Goal: Register for event/course

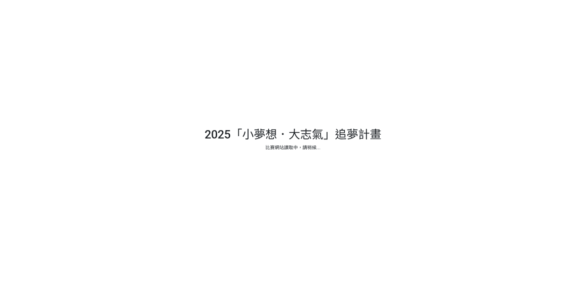
drag, startPoint x: 387, startPoint y: 134, endPoint x: 379, endPoint y: 133, distance: 7.4
click at [379, 133] on div at bounding box center [293, 141] width 586 height 283
drag, startPoint x: 384, startPoint y: 132, endPoint x: 283, endPoint y: 129, distance: 101.6
click at [283, 129] on div at bounding box center [293, 141] width 586 height 283
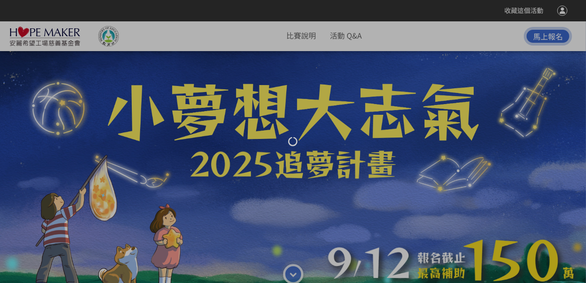
click at [341, 112] on div at bounding box center [293, 141] width 586 height 283
click at [302, 34] on div at bounding box center [293, 141] width 586 height 283
click at [349, 36] on div at bounding box center [293, 141] width 586 height 283
click at [297, 37] on div at bounding box center [293, 141] width 586 height 283
click at [335, 37] on div at bounding box center [293, 141] width 586 height 283
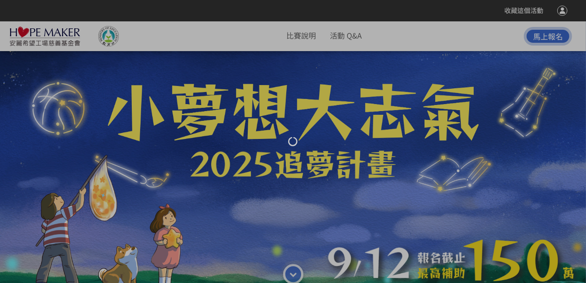
click at [307, 37] on div at bounding box center [293, 141] width 586 height 283
click at [353, 37] on div at bounding box center [293, 141] width 586 height 283
click at [306, 38] on div at bounding box center [293, 141] width 586 height 283
click at [354, 34] on div at bounding box center [293, 141] width 586 height 283
click at [312, 37] on div at bounding box center [293, 141] width 586 height 283
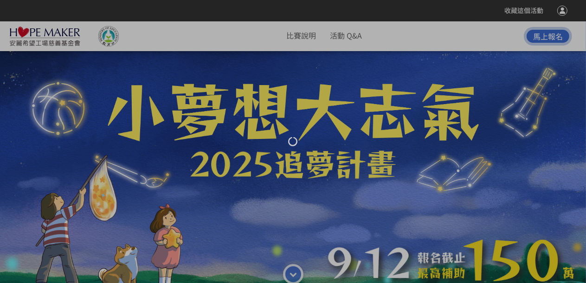
click at [335, 42] on div at bounding box center [293, 141] width 586 height 283
drag, startPoint x: 305, startPoint y: 40, endPoint x: 325, endPoint y: 39, distance: 19.5
click at [305, 40] on div at bounding box center [293, 141] width 586 height 283
click at [337, 39] on div at bounding box center [293, 141] width 586 height 283
click at [339, 36] on div at bounding box center [293, 141] width 586 height 283
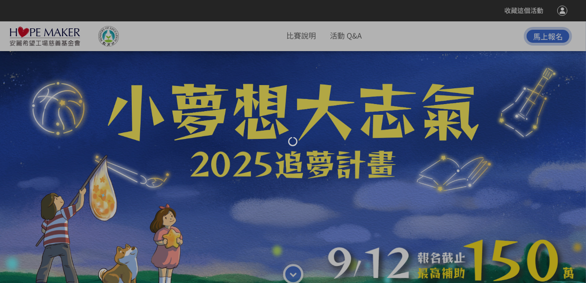
drag, startPoint x: 304, startPoint y: 36, endPoint x: 368, endPoint y: 36, distance: 64.0
click at [304, 36] on div at bounding box center [293, 141] width 586 height 283
drag, startPoint x: 376, startPoint y: 35, endPoint x: 360, endPoint y: 35, distance: 16.7
click at [376, 35] on div at bounding box center [293, 141] width 586 height 283
click at [311, 39] on div at bounding box center [293, 141] width 586 height 283
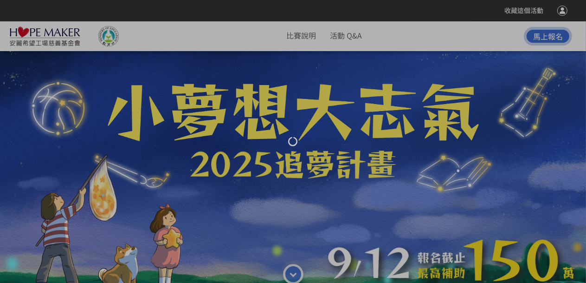
drag, startPoint x: 344, startPoint y: 36, endPoint x: 306, endPoint y: 44, distance: 39.4
click at [343, 36] on div at bounding box center [293, 141] width 586 height 283
click at [302, 39] on div at bounding box center [293, 141] width 586 height 283
click at [343, 36] on div at bounding box center [293, 141] width 586 height 283
click at [292, 36] on div at bounding box center [293, 141] width 586 height 283
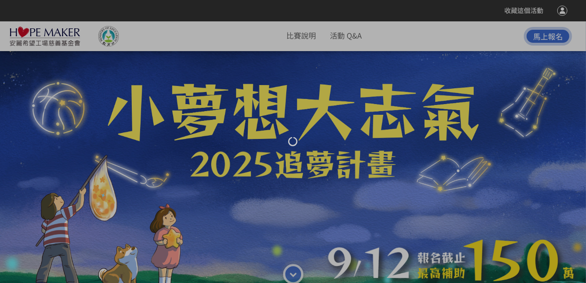
click at [301, 35] on div at bounding box center [293, 141] width 586 height 283
click at [337, 38] on div at bounding box center [293, 141] width 586 height 283
drag, startPoint x: 337, startPoint y: 38, endPoint x: 307, endPoint y: 39, distance: 30.2
click at [337, 39] on div at bounding box center [293, 141] width 586 height 283
click at [301, 39] on div at bounding box center [293, 141] width 586 height 283
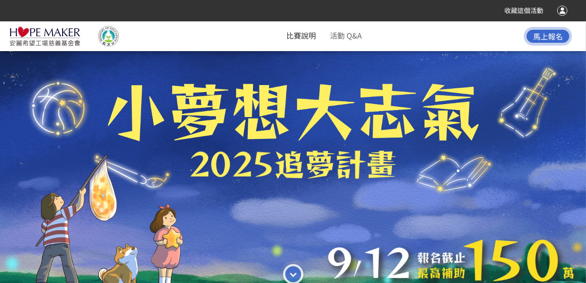
click at [300, 36] on link "比賽說明" at bounding box center [302, 35] width 30 height 11
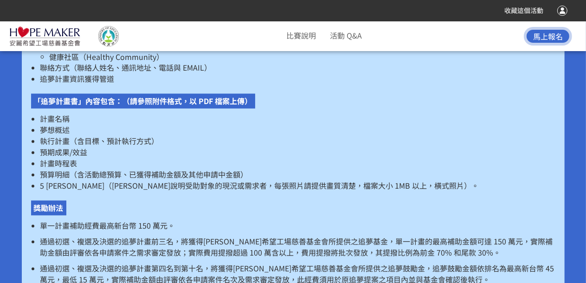
scroll to position [1326, 0]
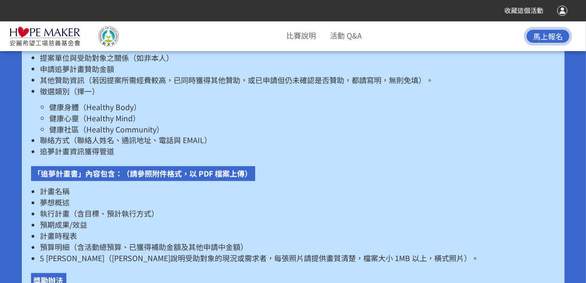
click at [306, 40] on li "比賽說明" at bounding box center [302, 35] width 30 height 16
click at [304, 39] on link "比賽說明" at bounding box center [302, 35] width 30 height 11
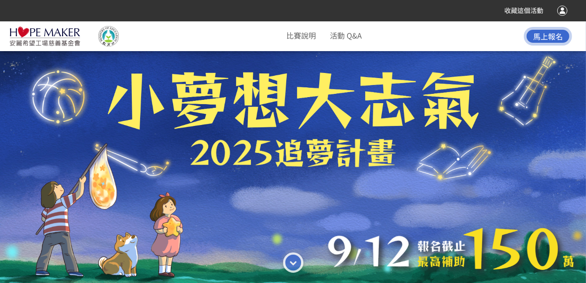
scroll to position [0, 0]
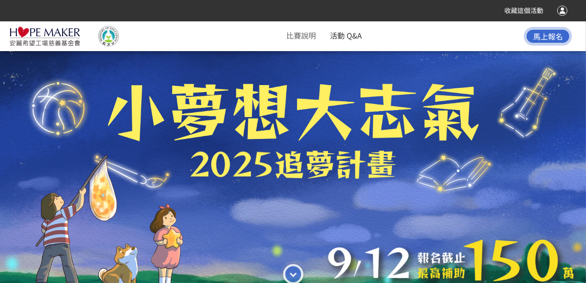
click at [353, 37] on link "活動 Q&A" at bounding box center [346, 35] width 32 height 11
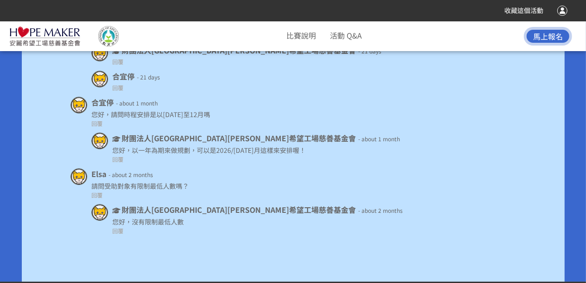
scroll to position [5194, 0]
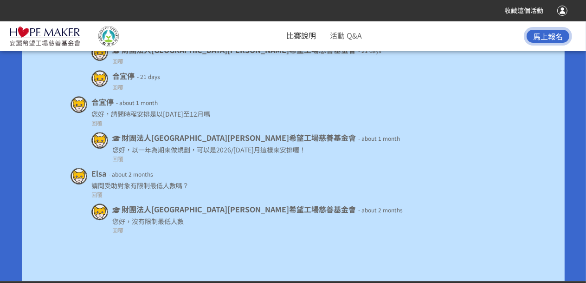
click at [307, 33] on link "比賽說明" at bounding box center [302, 35] width 30 height 11
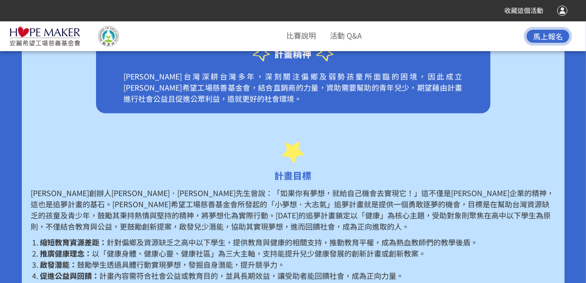
scroll to position [259, 0]
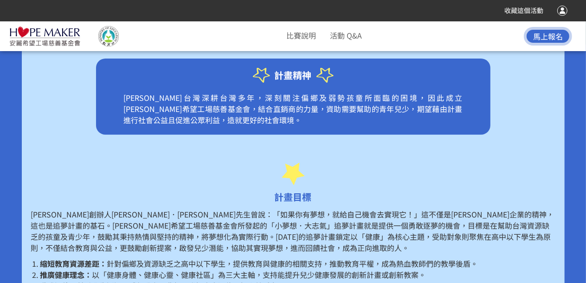
click at [45, 36] on img at bounding box center [44, 36] width 71 height 20
click at [302, 37] on link "比賽說明" at bounding box center [302, 35] width 30 height 11
click at [350, 39] on link "活動 Q&A" at bounding box center [346, 35] width 32 height 11
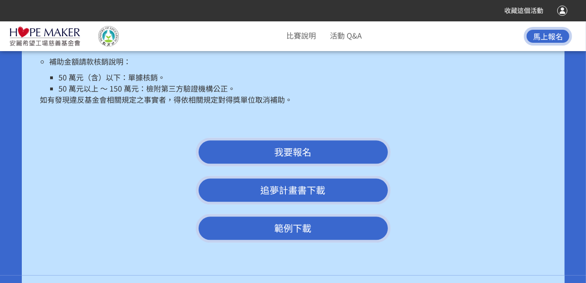
scroll to position [1760, 0]
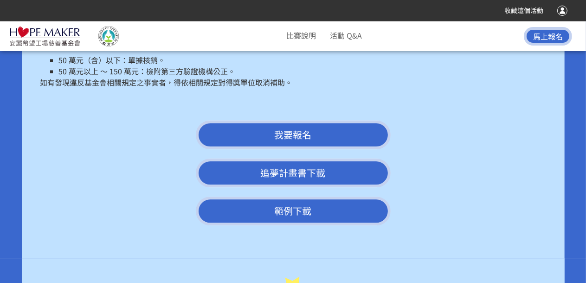
click at [296, 202] on link "範例下載" at bounding box center [293, 210] width 195 height 29
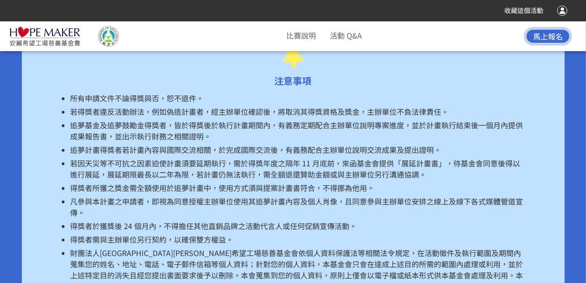
scroll to position [4359, 0]
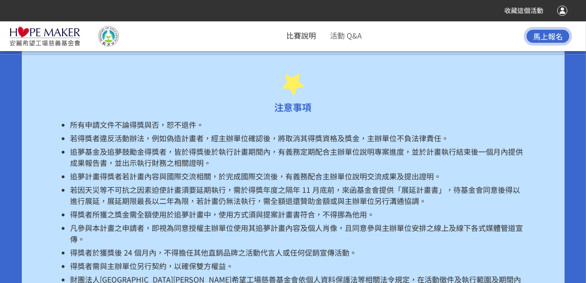
click at [307, 36] on link "比賽說明" at bounding box center [302, 35] width 30 height 11
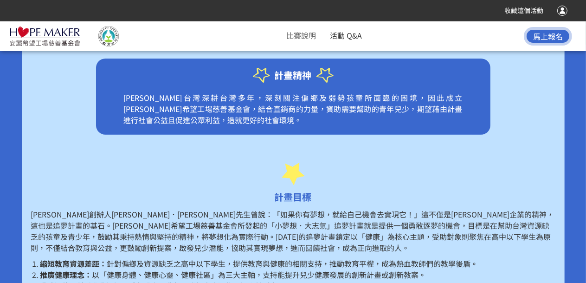
click at [332, 39] on link "活動 Q&A" at bounding box center [346, 35] width 32 height 11
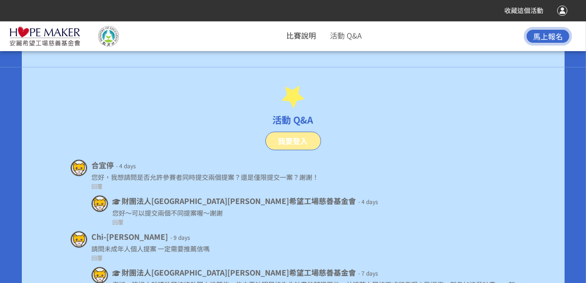
click at [300, 35] on link "比賽說明" at bounding box center [302, 35] width 30 height 11
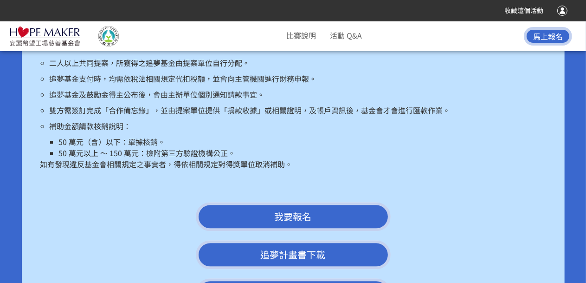
scroll to position [1717, 0]
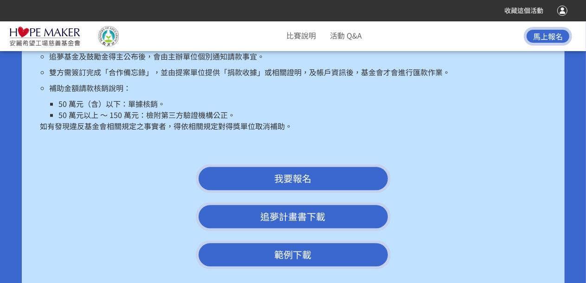
click at [273, 204] on link "追夢計畫書下載" at bounding box center [293, 216] width 195 height 29
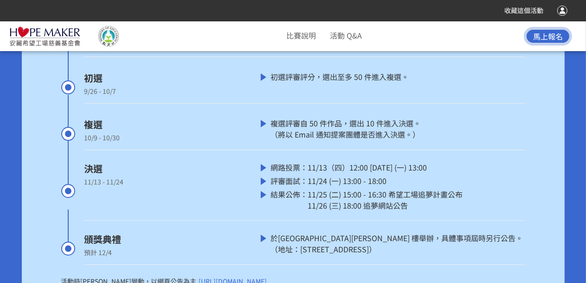
scroll to position [2737, 0]
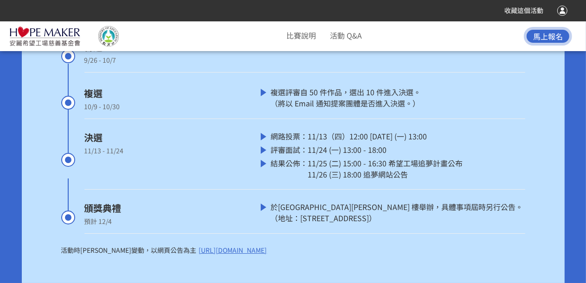
click at [203, 245] on span "[URL][DOMAIN_NAME]" at bounding box center [233, 249] width 68 height 9
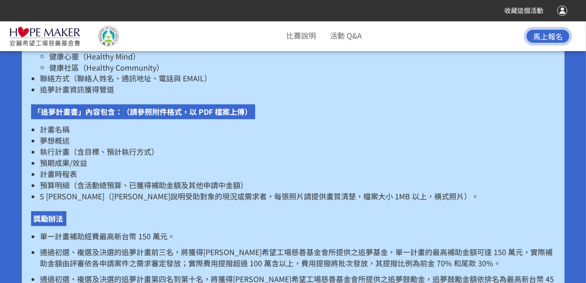
scroll to position [1438, 0]
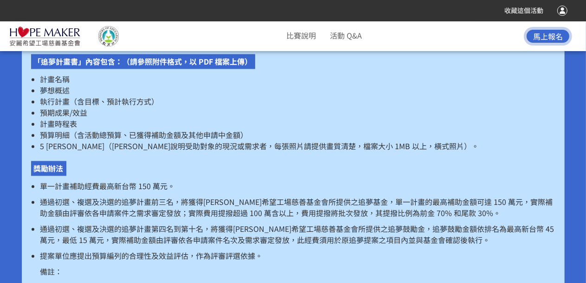
click at [50, 42] on img at bounding box center [44, 36] width 71 height 20
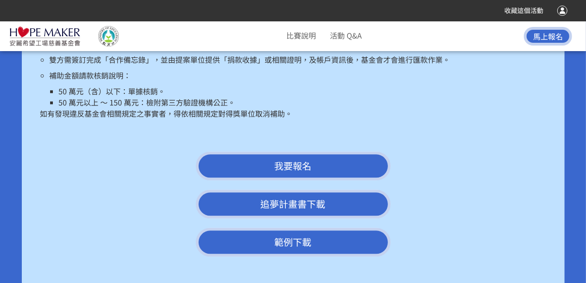
scroll to position [1856, 0]
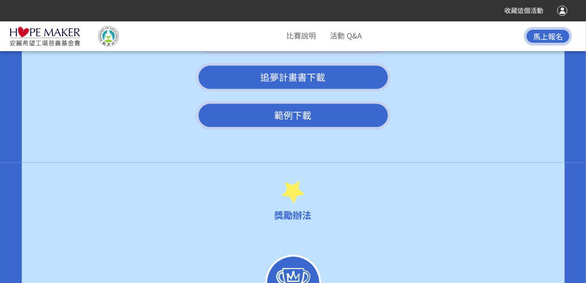
click at [111, 35] on img at bounding box center [108, 36] width 46 height 20
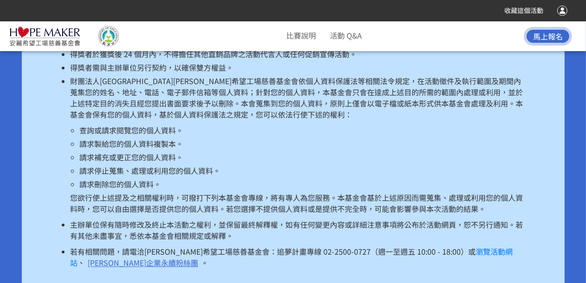
scroll to position [4545, 0]
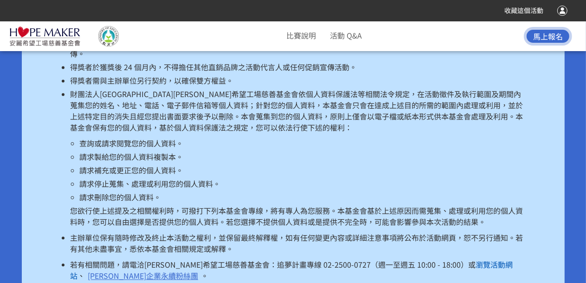
click at [468, 258] on link "瀏覽活動網站" at bounding box center [292, 269] width 443 height 22
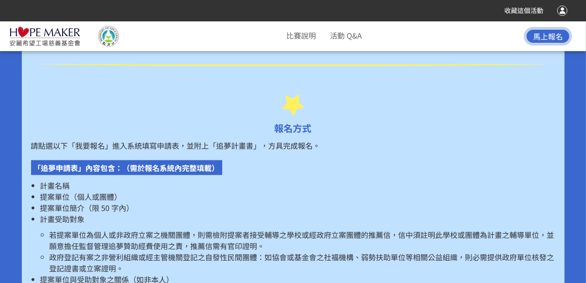
scroll to position [1113, 0]
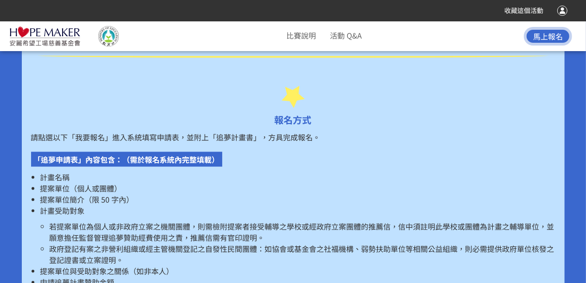
click at [146, 152] on p "「追夢申請表」內容包含：（需於報名系統內完整填載）" at bounding box center [126, 159] width 191 height 15
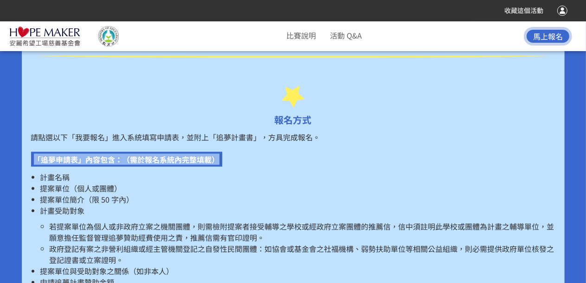
click at [146, 152] on p "「追夢申請表」內容包含：（需於報名系統內完整填載）" at bounding box center [126, 159] width 191 height 15
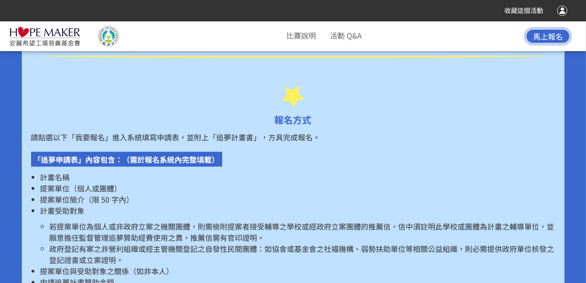
click at [161, 171] on li "計畫名稱" at bounding box center [297, 176] width 515 height 11
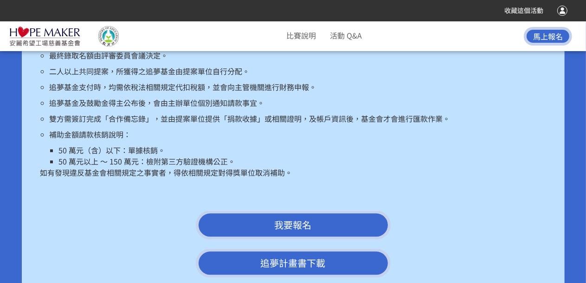
scroll to position [1717, 0]
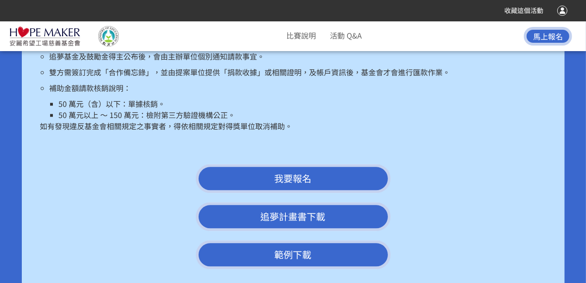
click at [295, 171] on span "我要報名" at bounding box center [293, 177] width 37 height 13
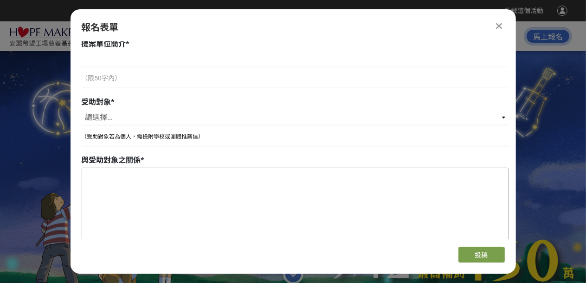
scroll to position [557, 0]
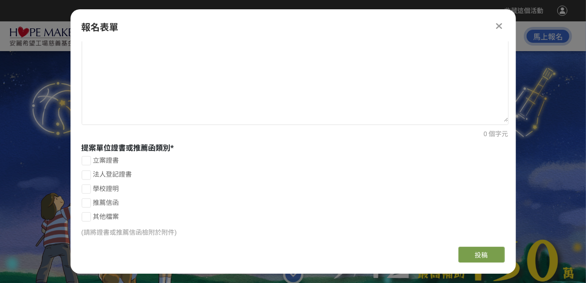
click at [503, 27] on div at bounding box center [499, 25] width 11 height 11
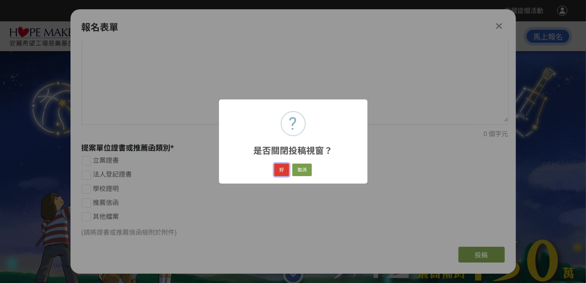
click at [286, 169] on button "好" at bounding box center [281, 169] width 15 height 13
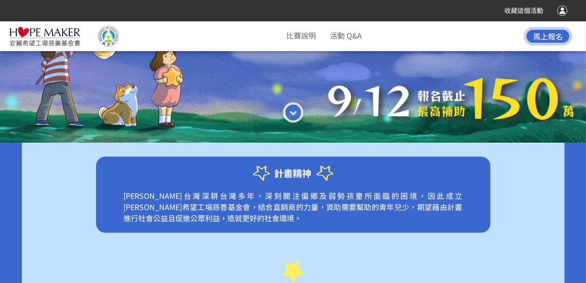
scroll to position [301, 0]
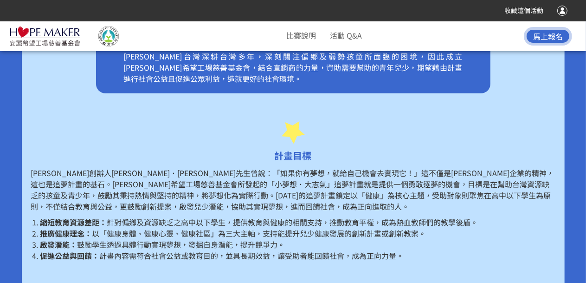
click at [49, 26] on img at bounding box center [44, 36] width 71 height 20
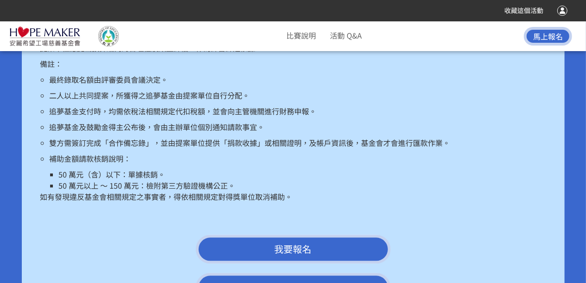
scroll to position [1739, 0]
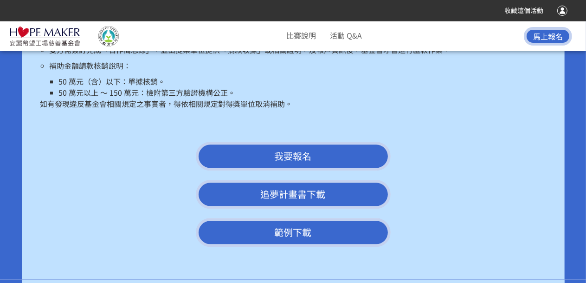
click at [297, 190] on link "追夢計畫書下載" at bounding box center [293, 194] width 195 height 29
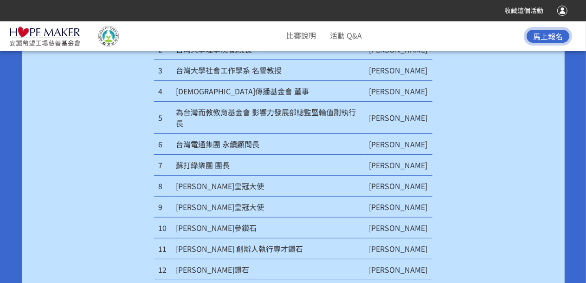
scroll to position [3084, 0]
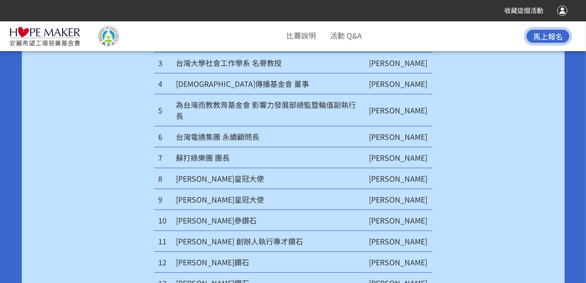
click at [38, 39] on img at bounding box center [44, 36] width 71 height 20
